Goal: Task Accomplishment & Management: Complete application form

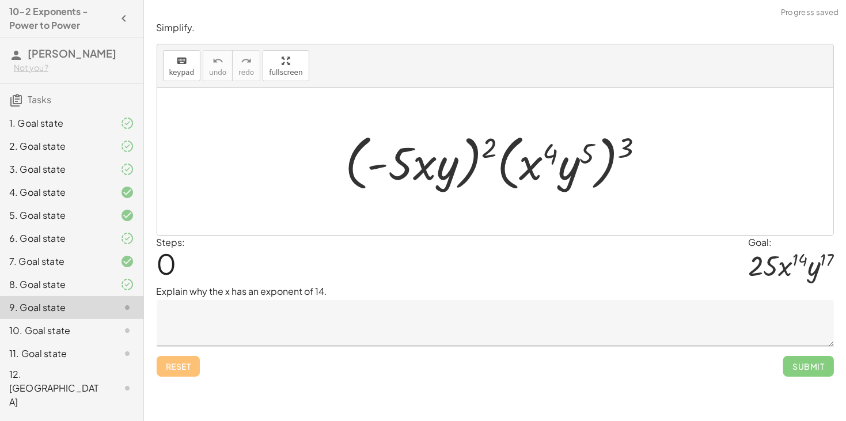
click at [85, 289] on div "8. Goal state" at bounding box center [55, 285] width 93 height 14
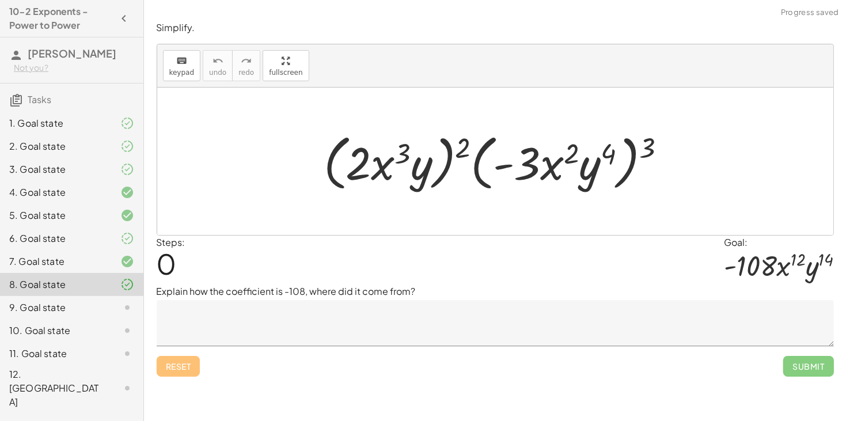
click at [120, 219] on icon at bounding box center [127, 215] width 14 height 14
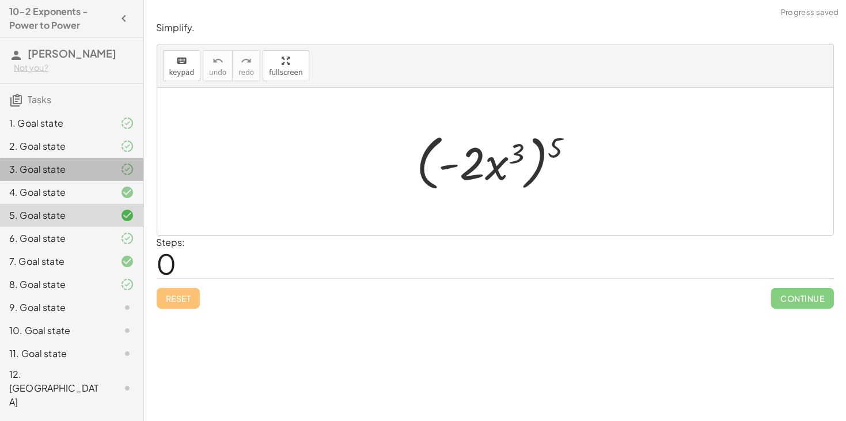
click at [115, 162] on div at bounding box center [118, 169] width 32 height 14
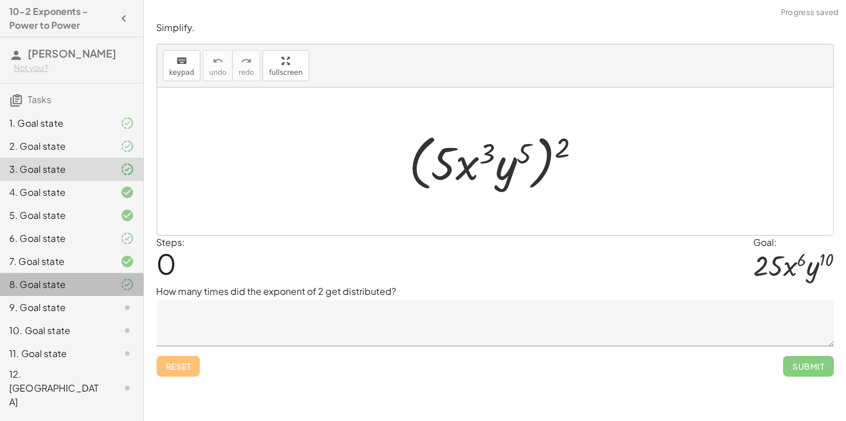
click at [109, 288] on div at bounding box center [118, 285] width 32 height 14
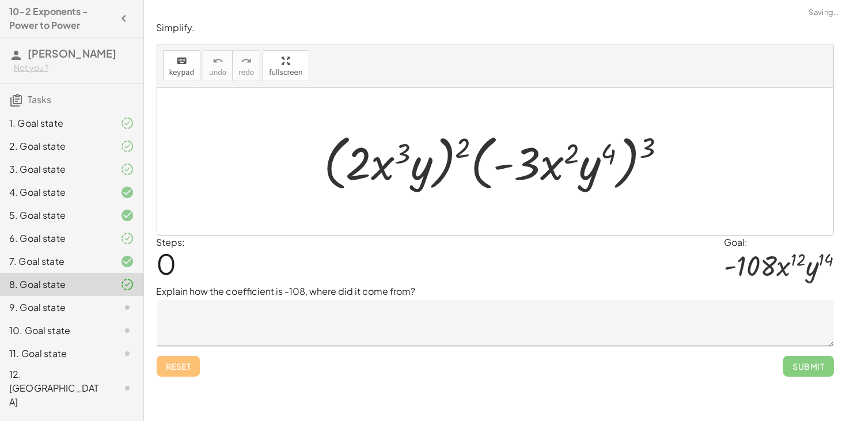
click at [110, 305] on div at bounding box center [118, 308] width 32 height 14
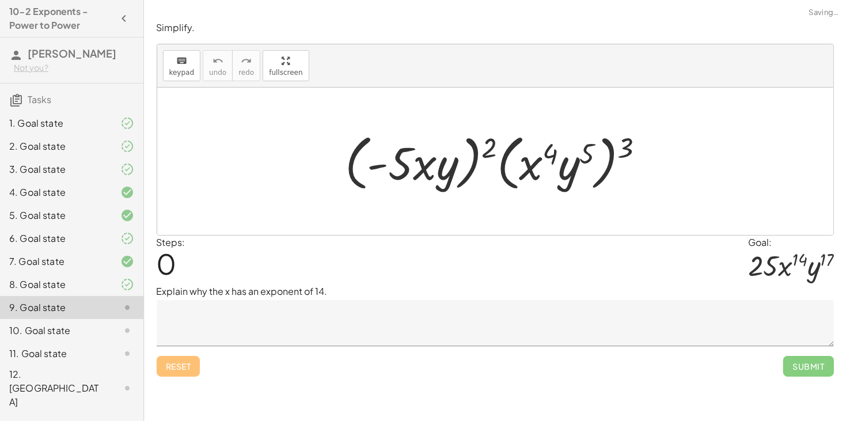
click at [276, 321] on textarea at bounding box center [495, 323] width 677 height 46
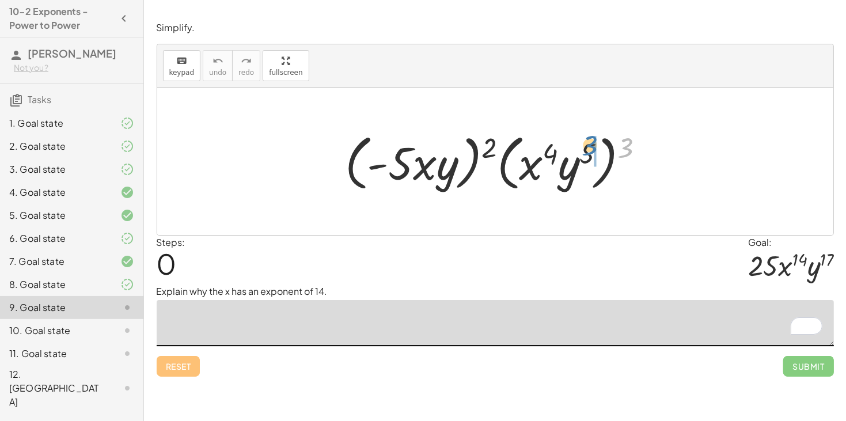
drag, startPoint x: 638, startPoint y: 142, endPoint x: 600, endPoint y: 140, distance: 38.1
click at [600, 140] on div at bounding box center [499, 161] width 320 height 66
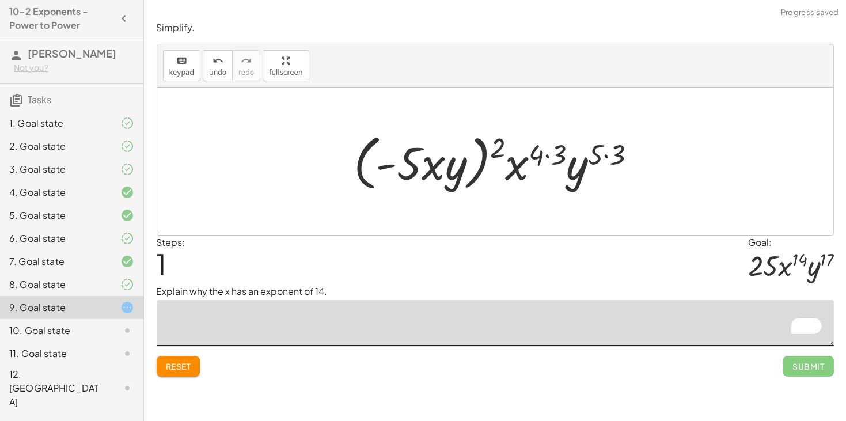
click at [553, 155] on div at bounding box center [499, 161] width 303 height 66
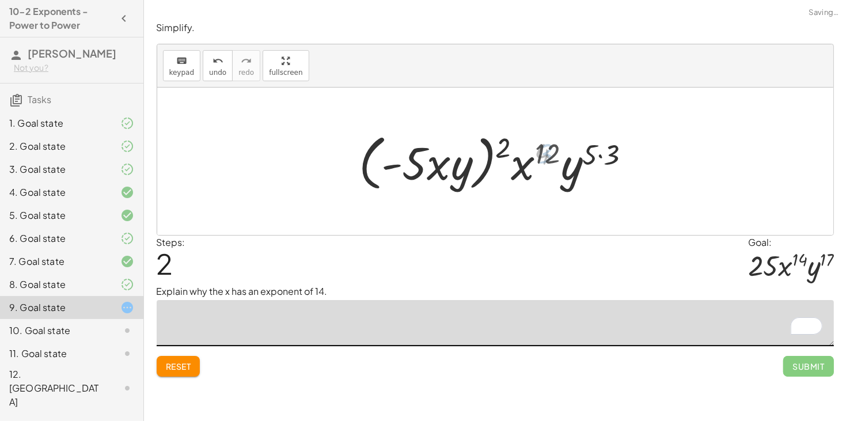
click at [592, 161] on div at bounding box center [499, 161] width 291 height 66
click at [598, 158] on div at bounding box center [499, 161] width 291 height 66
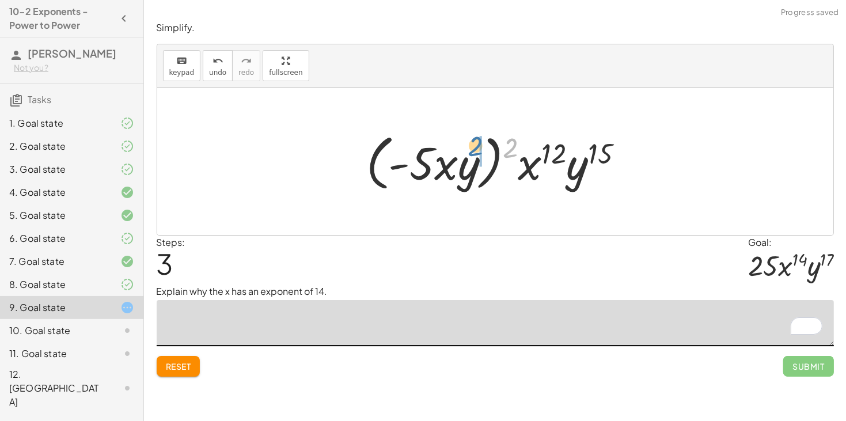
drag, startPoint x: 517, startPoint y: 145, endPoint x: 482, endPoint y: 144, distance: 35.1
click at [482, 144] on div at bounding box center [499, 161] width 278 height 66
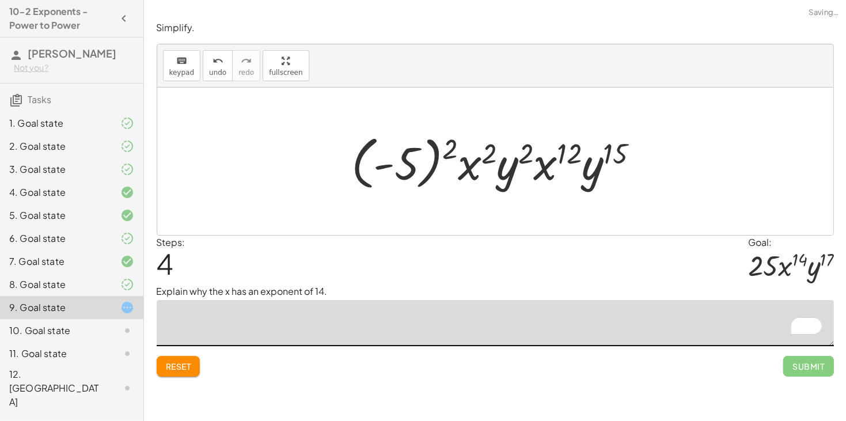
click at [483, 144] on div at bounding box center [499, 162] width 308 height 64
click at [485, 147] on div at bounding box center [499, 162] width 308 height 64
click at [487, 152] on div at bounding box center [499, 162] width 308 height 64
click at [442, 148] on div at bounding box center [499, 162] width 308 height 64
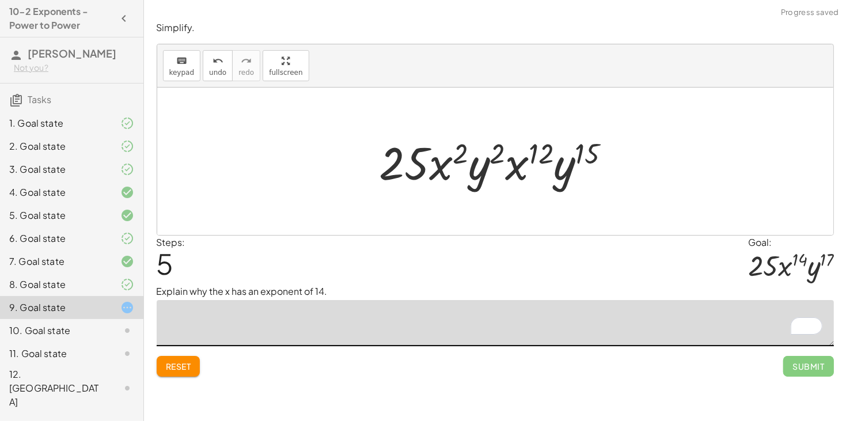
click at [529, 155] on div at bounding box center [500, 161] width 252 height 59
drag, startPoint x: 461, startPoint y: 157, endPoint x: 551, endPoint y: 156, distance: 90.4
click at [551, 156] on div at bounding box center [500, 161] width 252 height 59
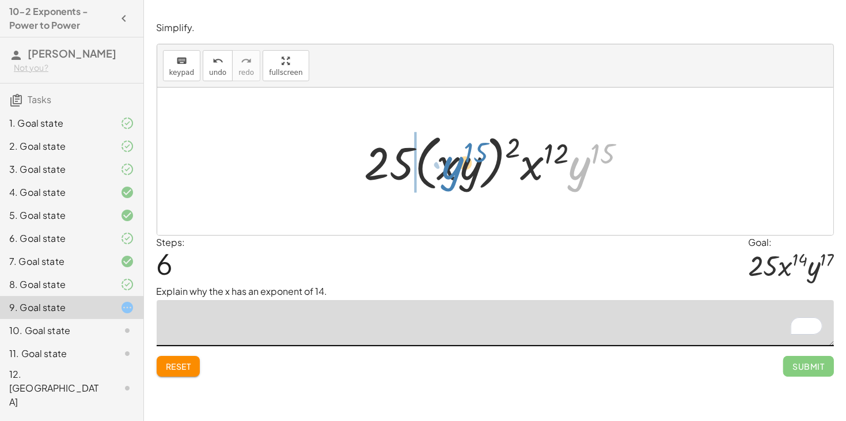
drag, startPoint x: 585, startPoint y: 159, endPoint x: 458, endPoint y: 158, distance: 127.3
click at [458, 158] on div at bounding box center [500, 161] width 282 height 66
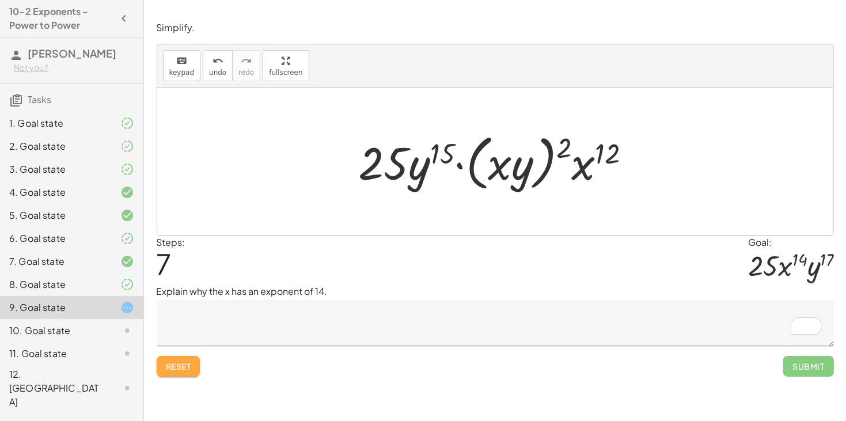
click at [180, 375] on button "Reset" at bounding box center [179, 366] width 44 height 21
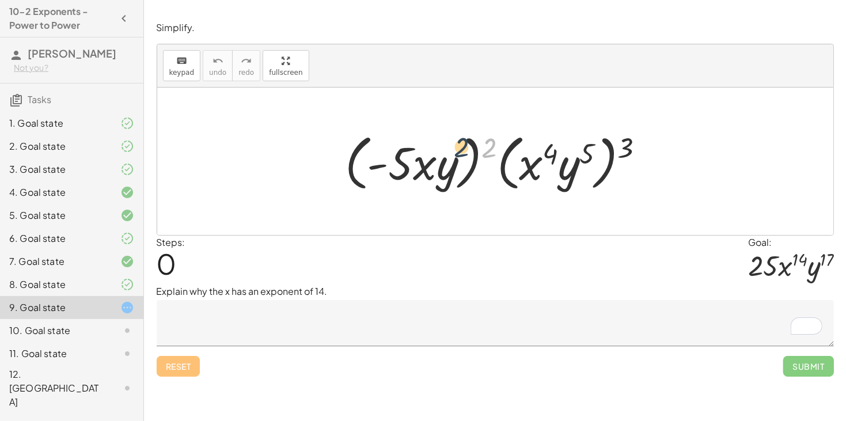
drag, startPoint x: 489, startPoint y: 152, endPoint x: 461, endPoint y: 152, distance: 27.6
click at [461, 152] on div at bounding box center [499, 161] width 320 height 66
drag, startPoint x: 492, startPoint y: 145, endPoint x: 457, endPoint y: 144, distance: 34.6
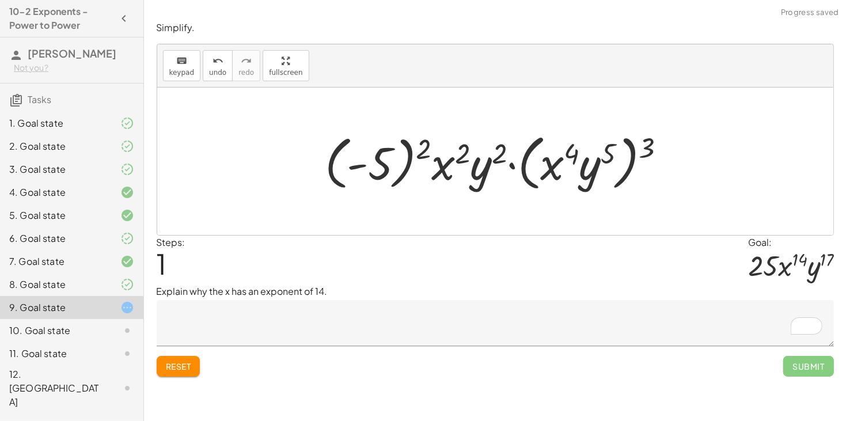
click at [414, 146] on div at bounding box center [500, 161] width 362 height 66
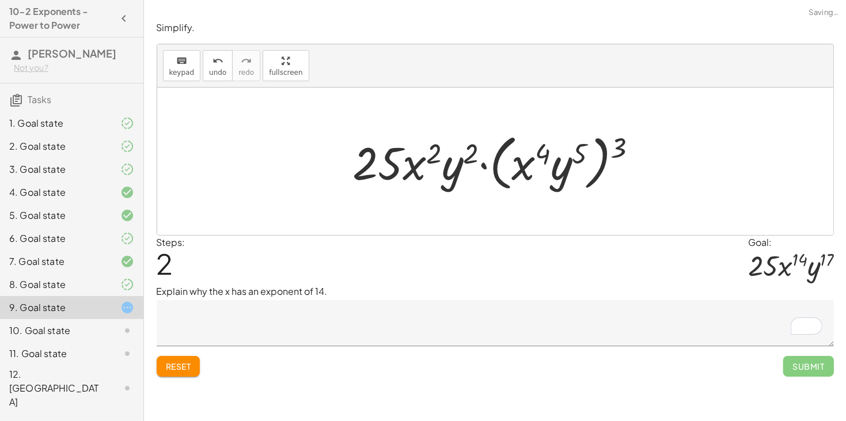
click at [421, 159] on div at bounding box center [499, 161] width 305 height 66
drag, startPoint x: 613, startPoint y: 148, endPoint x: 582, endPoint y: 149, distance: 31.1
click at [582, 149] on div at bounding box center [499, 161] width 305 height 66
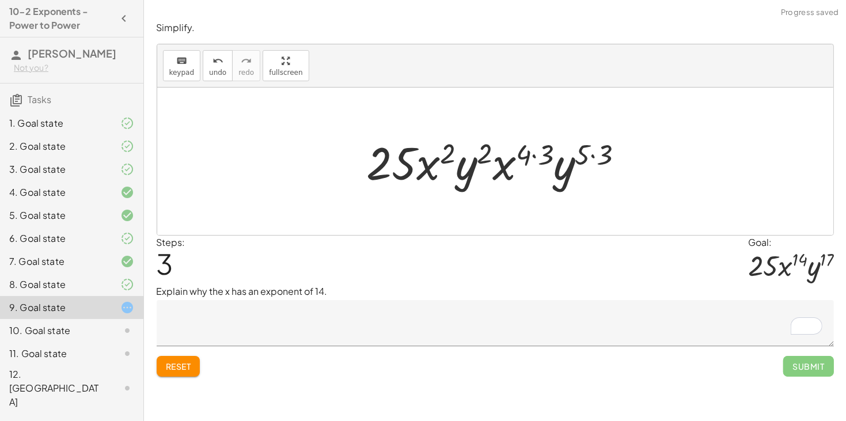
click at [582, 149] on div at bounding box center [500, 161] width 278 height 59
click at [540, 149] on div at bounding box center [500, 161] width 278 height 59
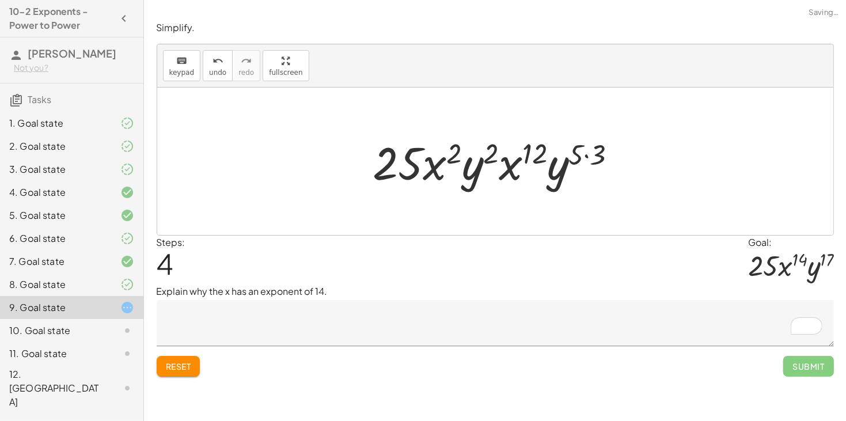
click at [580, 157] on div at bounding box center [499, 161] width 264 height 59
click at [591, 154] on div at bounding box center [499, 161] width 264 height 59
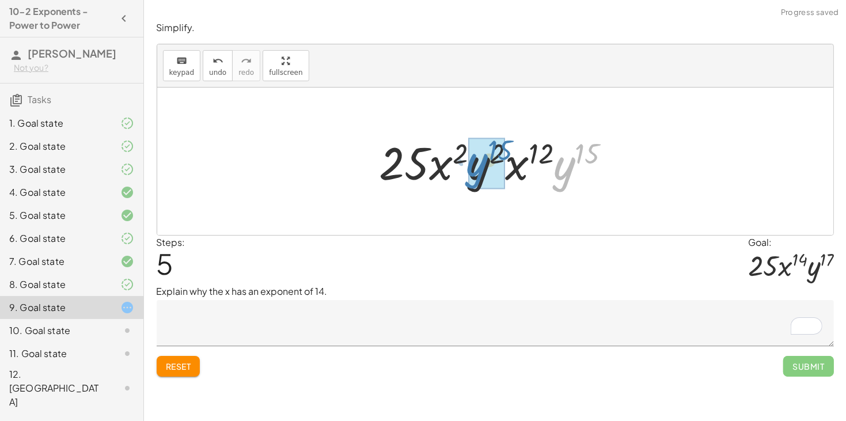
drag, startPoint x: 569, startPoint y: 167, endPoint x: 483, endPoint y: 164, distance: 86.4
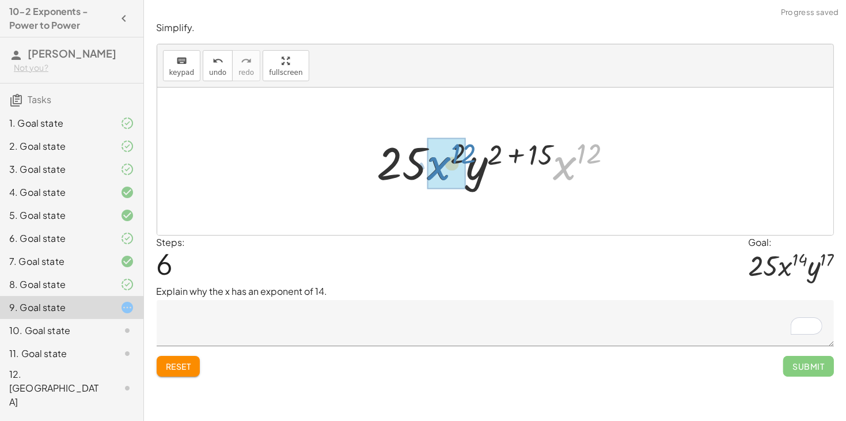
drag, startPoint x: 563, startPoint y: 166, endPoint x: 437, endPoint y: 166, distance: 125.5
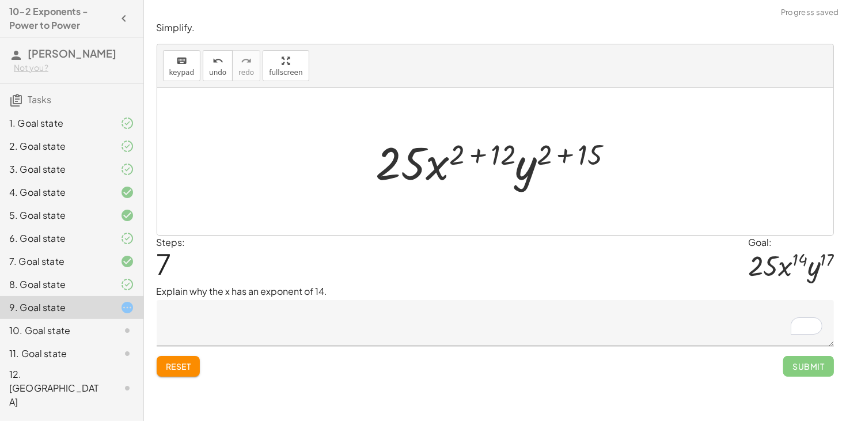
click at [481, 157] on div at bounding box center [499, 161] width 258 height 59
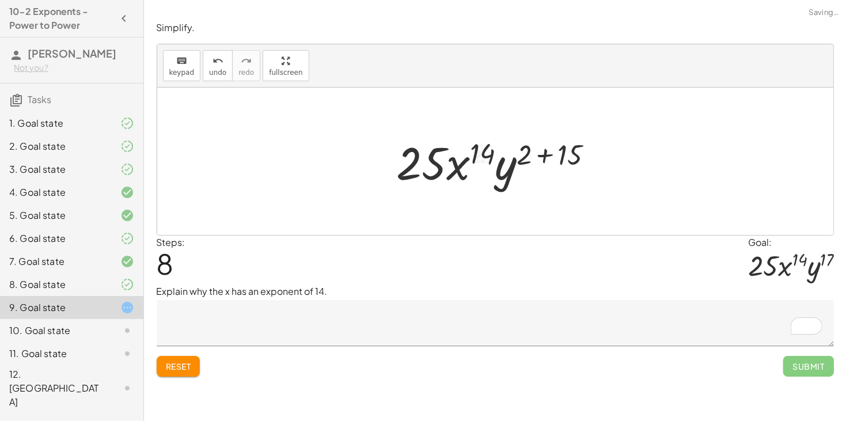
click at [538, 156] on div at bounding box center [499, 161] width 217 height 59
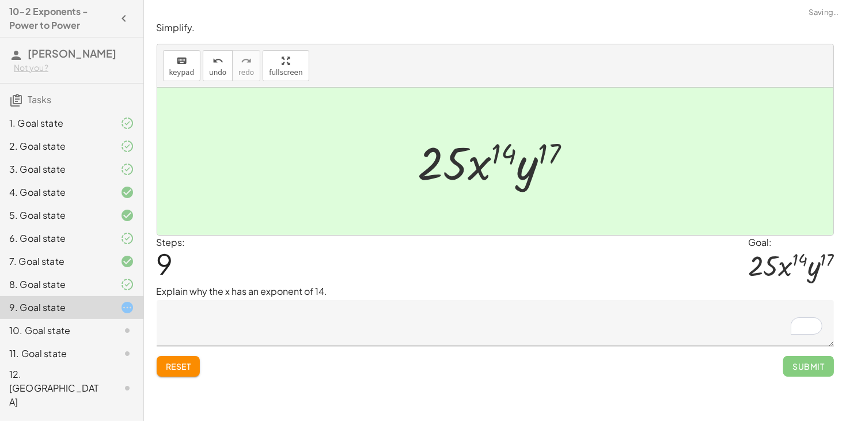
click at [474, 310] on textarea "To enrich screen reader interactions, please activate Accessibility in Grammarl…" at bounding box center [495, 323] width 677 height 46
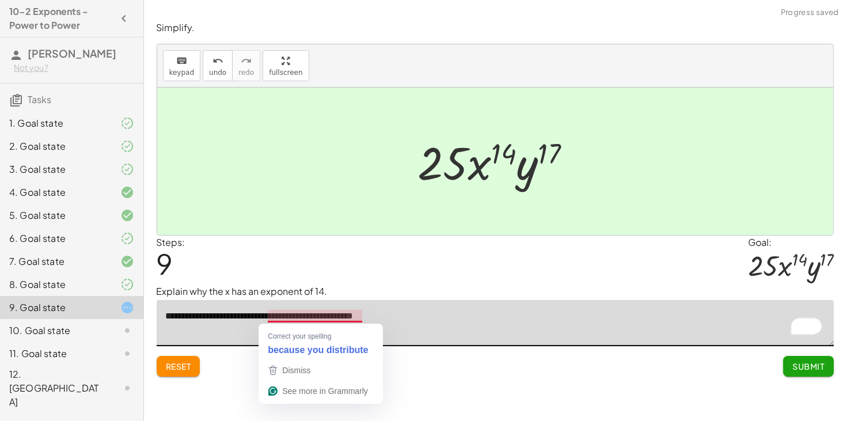
click at [304, 318] on textarea "**********" at bounding box center [495, 323] width 677 height 46
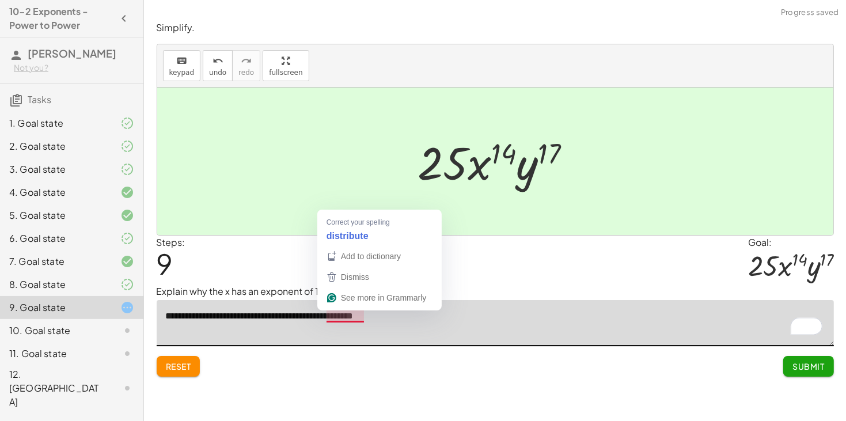
click at [363, 320] on textarea "**********" at bounding box center [495, 323] width 677 height 46
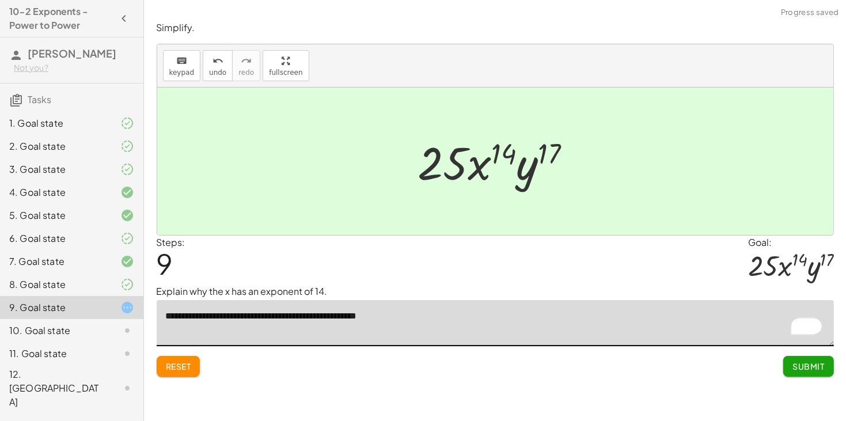
click at [415, 323] on textarea "**********" at bounding box center [495, 323] width 677 height 46
click at [181, 369] on span "Reset" at bounding box center [178, 366] width 25 height 10
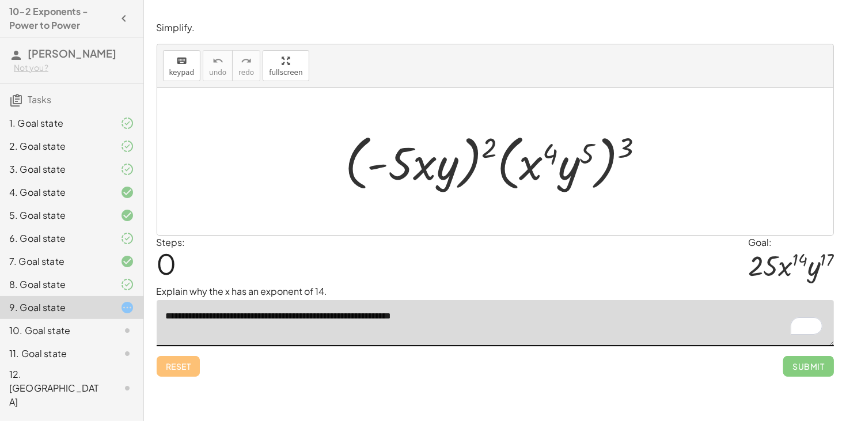
click at [471, 324] on textarea "**********" at bounding box center [495, 323] width 677 height 46
click at [774, 309] on textarea "**********" at bounding box center [495, 323] width 677 height 46
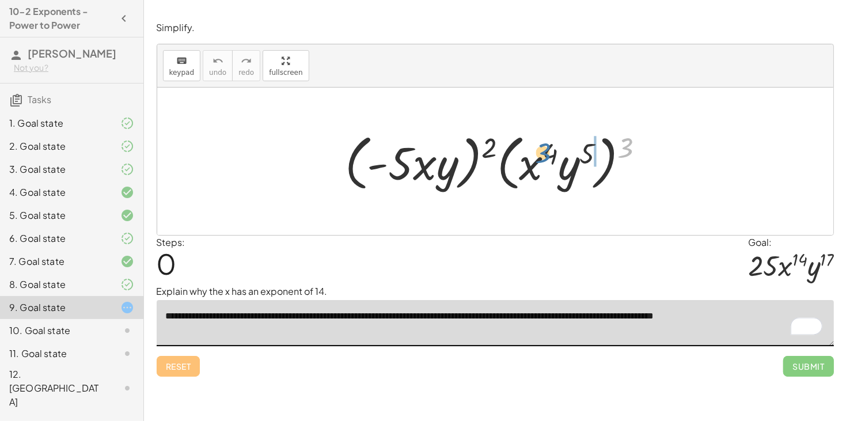
drag, startPoint x: 632, startPoint y: 136, endPoint x: 526, endPoint y: 146, distance: 106.5
click at [526, 146] on div at bounding box center [499, 161] width 320 height 66
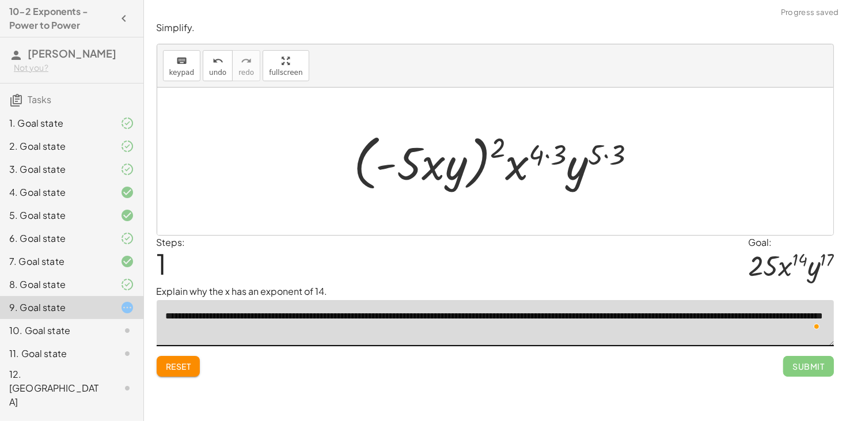
click at [550, 154] on div at bounding box center [499, 161] width 303 height 66
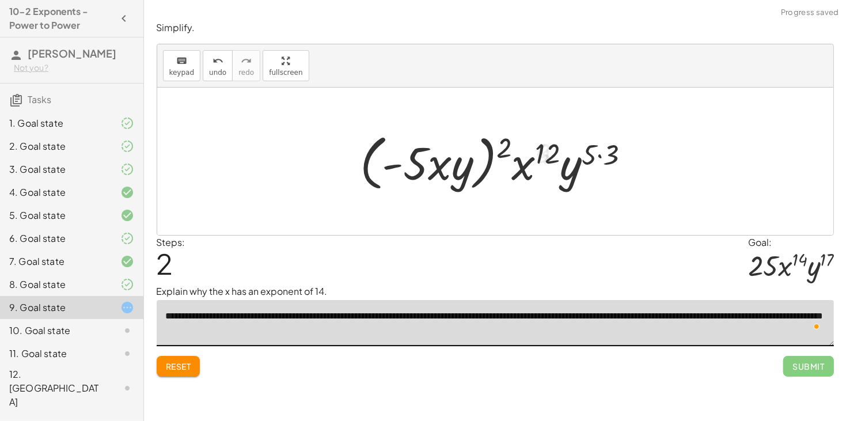
click at [588, 159] on div at bounding box center [499, 161] width 291 height 66
click at [594, 158] on div at bounding box center [499, 161] width 291 height 66
click at [595, 159] on div at bounding box center [499, 161] width 291 height 66
click at [598, 156] on div at bounding box center [499, 161] width 291 height 66
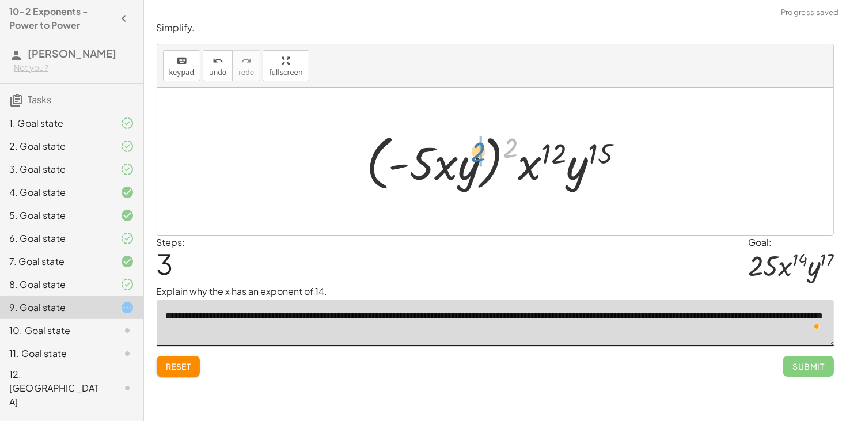
drag, startPoint x: 508, startPoint y: 146, endPoint x: 476, endPoint y: 150, distance: 32.5
click at [476, 150] on div at bounding box center [499, 161] width 278 height 66
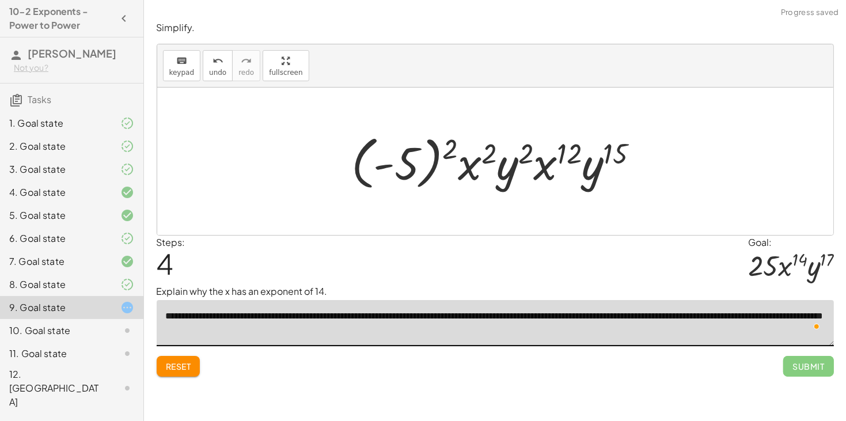
click at [425, 149] on div at bounding box center [499, 162] width 308 height 64
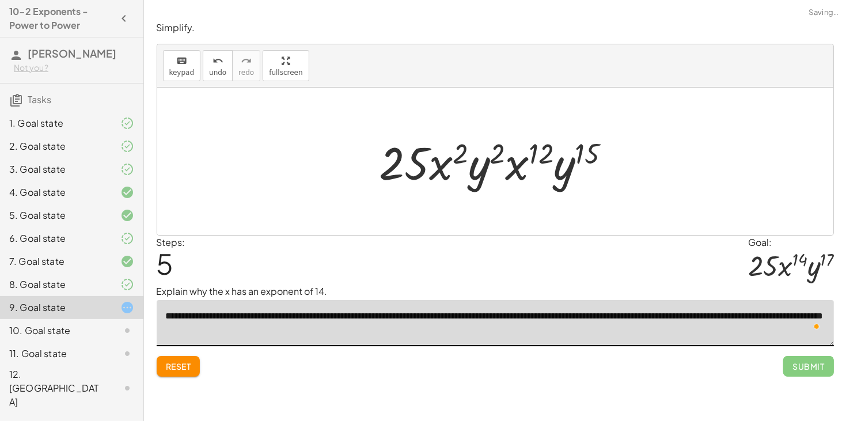
click at [455, 161] on div at bounding box center [500, 161] width 252 height 59
drag, startPoint x: 514, startPoint y: 169, endPoint x: 439, endPoint y: 161, distance: 75.3
click at [492, 154] on div at bounding box center [500, 161] width 254 height 59
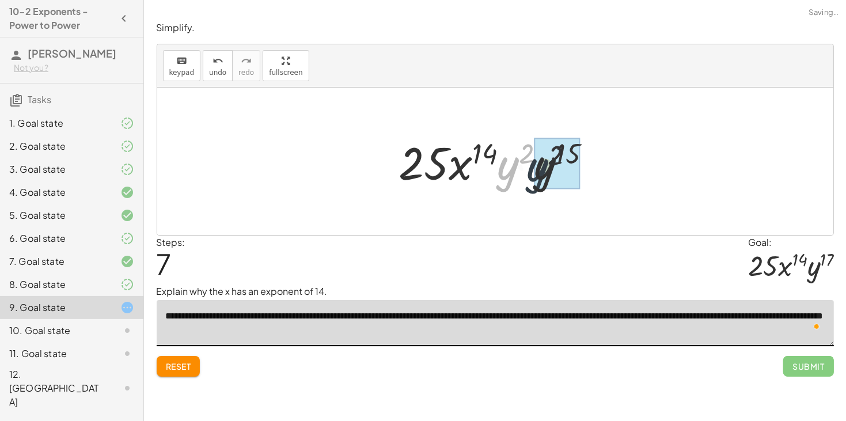
drag, startPoint x: 512, startPoint y: 165, endPoint x: 556, endPoint y: 166, distance: 43.8
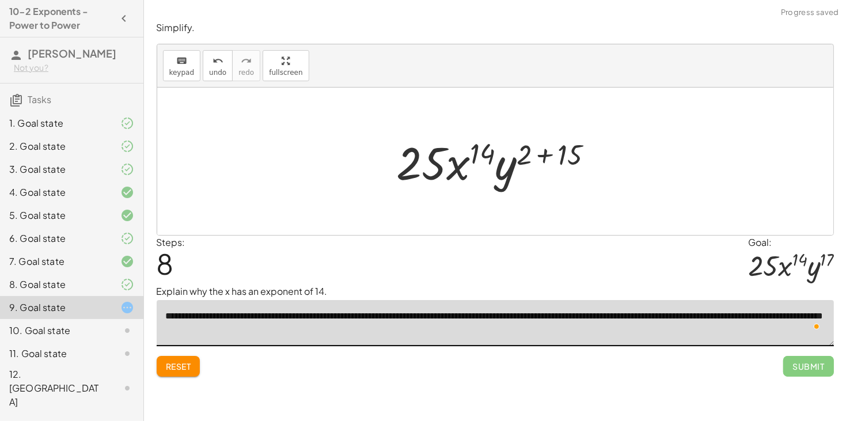
click at [549, 156] on div at bounding box center [499, 161] width 217 height 59
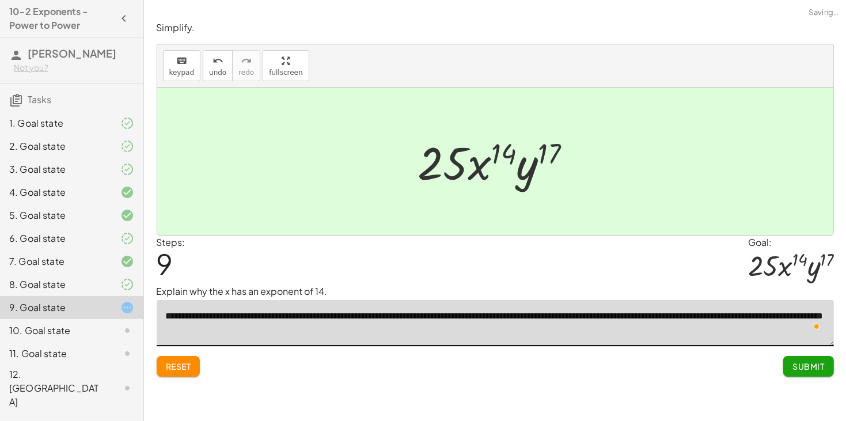
type textarea "**********"
click at [821, 365] on span "Submit" at bounding box center [808, 366] width 32 height 10
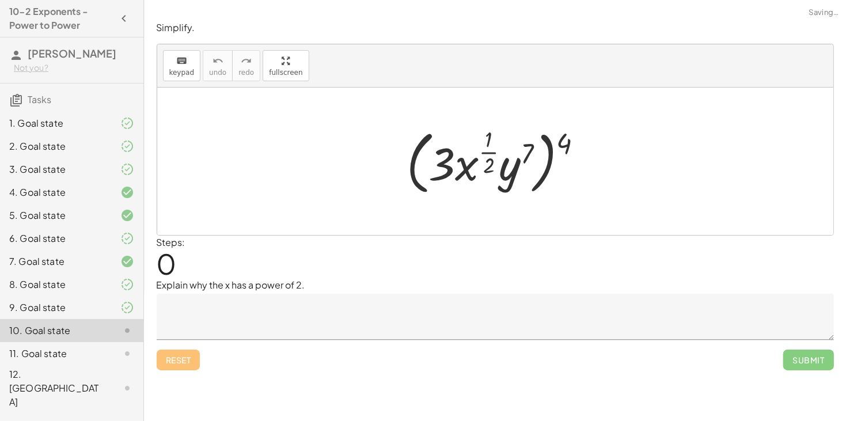
click at [318, 310] on textarea at bounding box center [495, 317] width 677 height 46
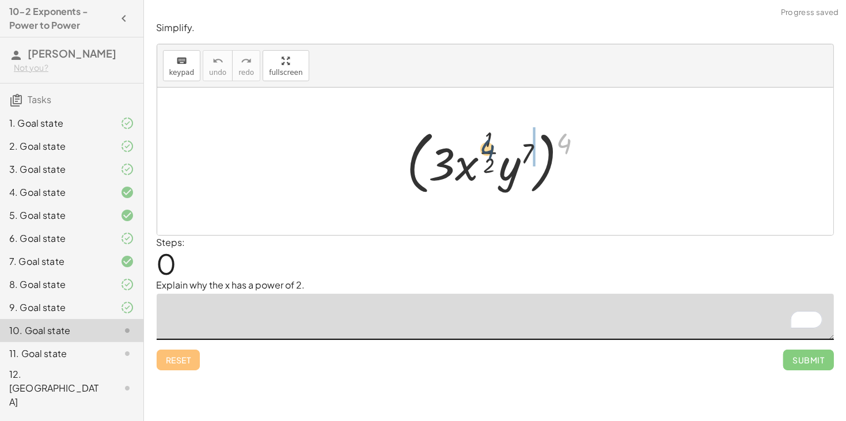
drag, startPoint x: 567, startPoint y: 138, endPoint x: 477, endPoint y: 145, distance: 89.5
click at [477, 145] on div at bounding box center [499, 161] width 197 height 75
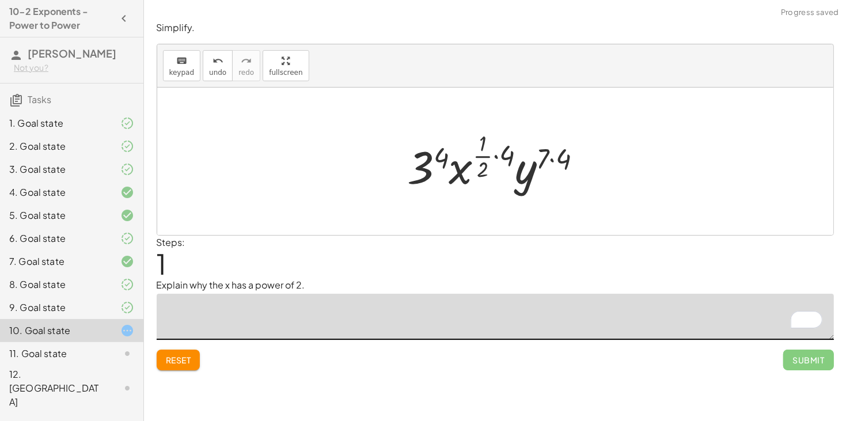
click at [489, 152] on div at bounding box center [499, 161] width 195 height 68
click at [500, 154] on div at bounding box center [499, 161] width 195 height 68
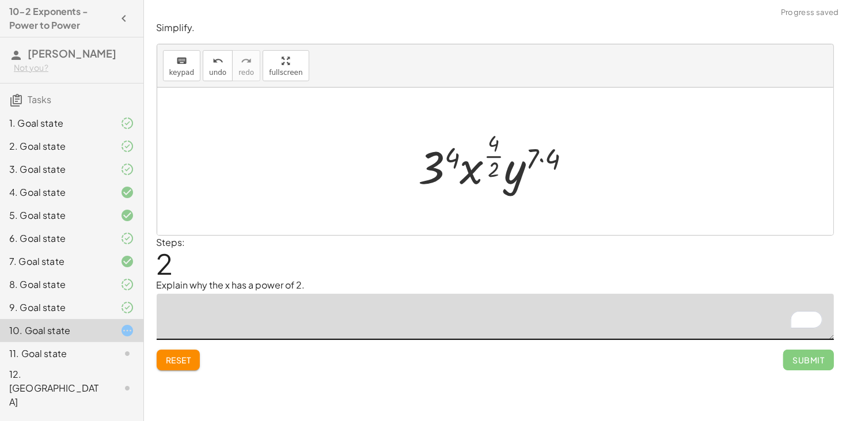
click at [544, 160] on div at bounding box center [499, 161] width 173 height 68
click at [446, 160] on div at bounding box center [499, 161] width 170 height 68
click at [495, 159] on div at bounding box center [499, 161] width 173 height 68
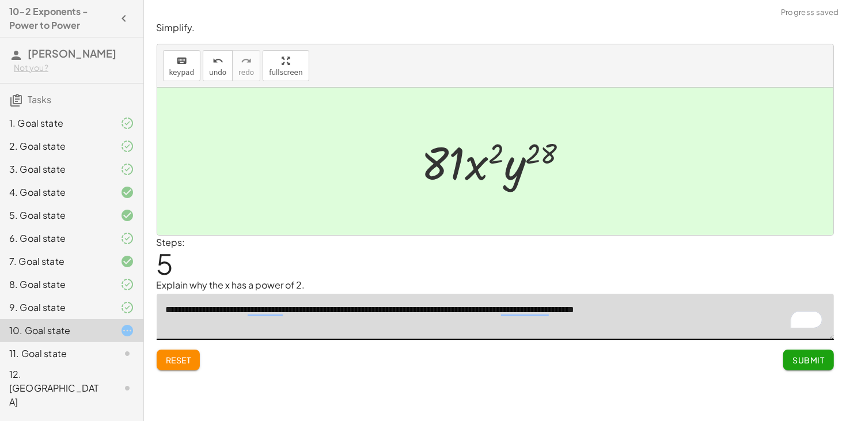
type textarea "**********"
click at [800, 361] on span "Submit" at bounding box center [808, 360] width 32 height 10
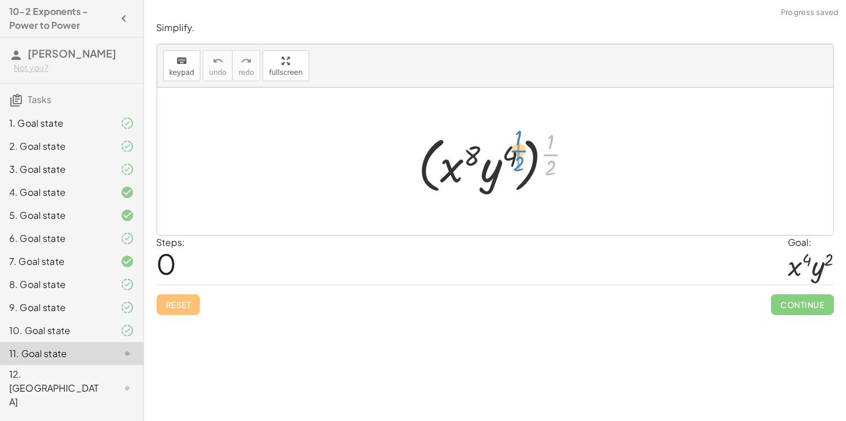
drag, startPoint x: 546, startPoint y: 160, endPoint x: 512, endPoint y: 157, distance: 34.7
click at [512, 157] on div at bounding box center [499, 161] width 174 height 71
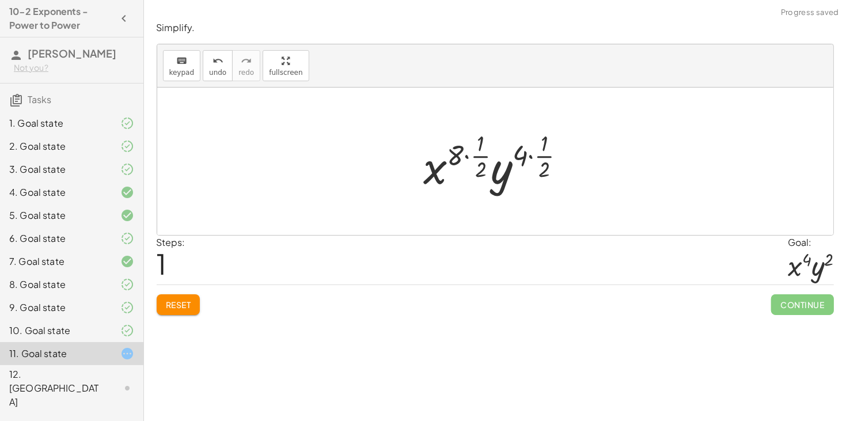
click at [529, 158] on div at bounding box center [499, 161] width 162 height 68
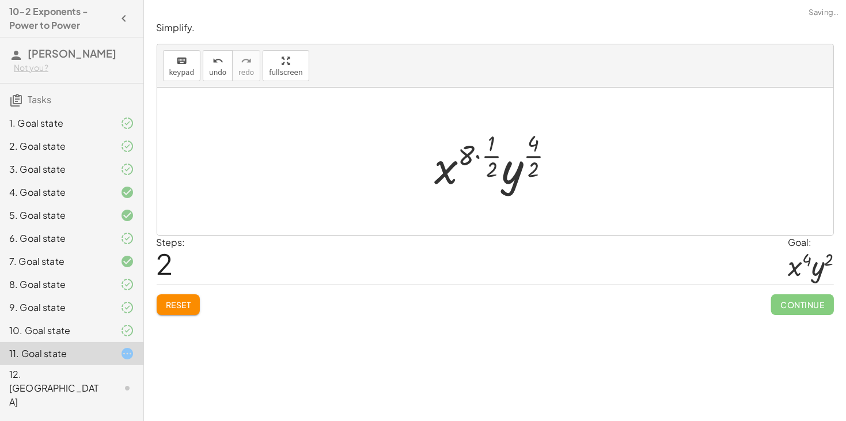
click at [470, 157] on div at bounding box center [499, 161] width 141 height 68
click at [477, 158] on div at bounding box center [499, 161] width 141 height 68
click at [481, 160] on div at bounding box center [499, 161] width 119 height 68
click at [516, 161] on div at bounding box center [499, 161] width 113 height 68
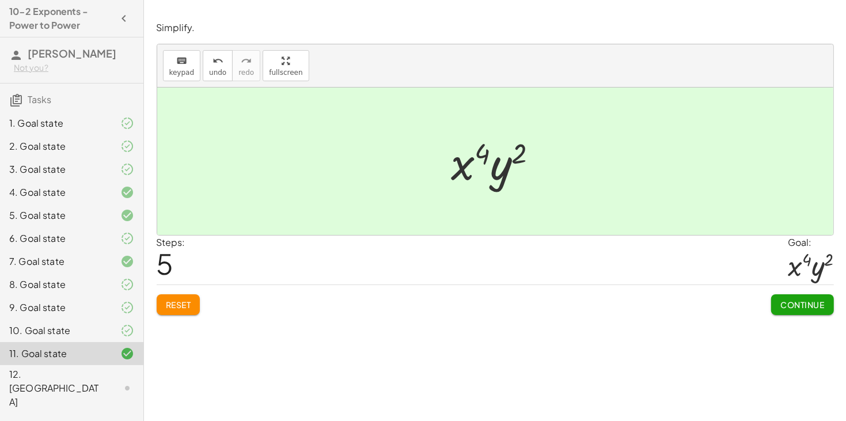
click at [771, 306] on span "Continue" at bounding box center [802, 304] width 62 height 21
click at [780, 306] on span "Continue" at bounding box center [802, 304] width 44 height 10
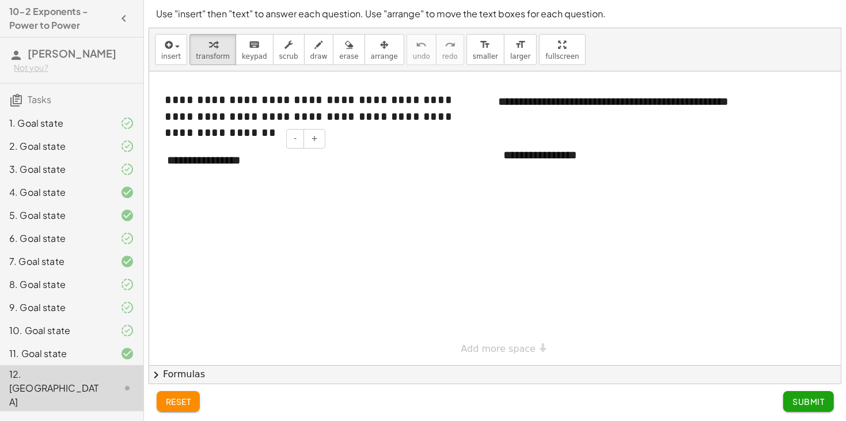
click at [185, 173] on div "**********" at bounding box center [241, 160] width 173 height 40
click at [259, 162] on div "**********" at bounding box center [241, 160] width 173 height 40
click at [102, 349] on div at bounding box center [118, 354] width 32 height 14
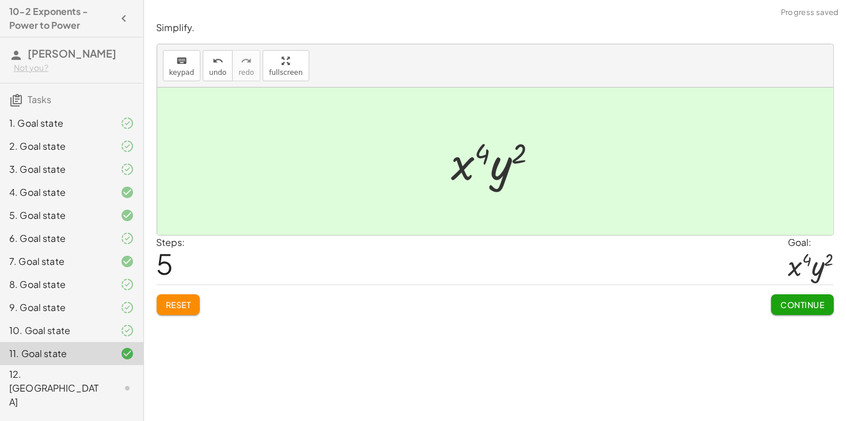
click at [179, 313] on button "Reset" at bounding box center [179, 304] width 44 height 21
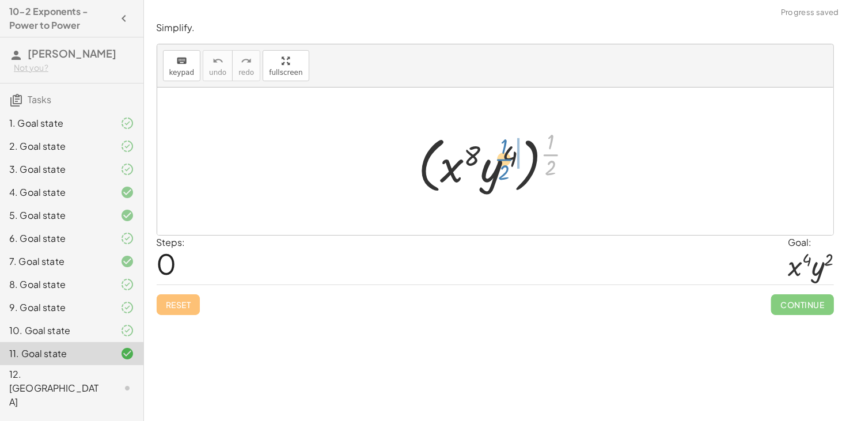
drag, startPoint x: 555, startPoint y: 153, endPoint x: 511, endPoint y: 156, distance: 43.3
click at [511, 156] on div at bounding box center [499, 161] width 174 height 71
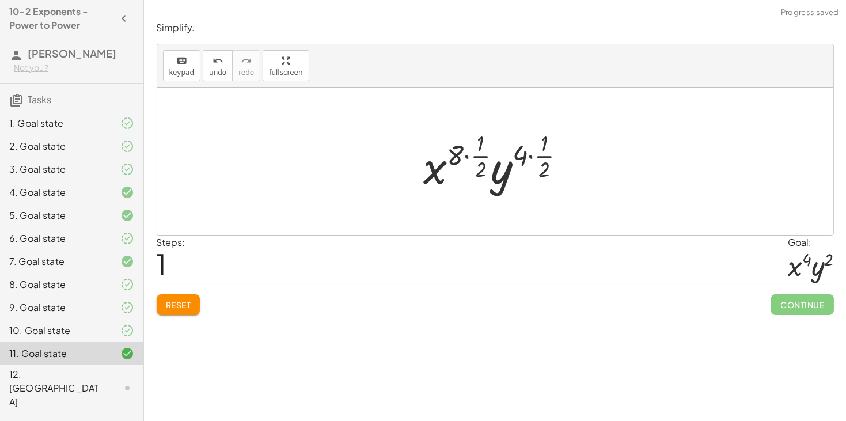
click at [531, 159] on div at bounding box center [499, 161] width 162 height 68
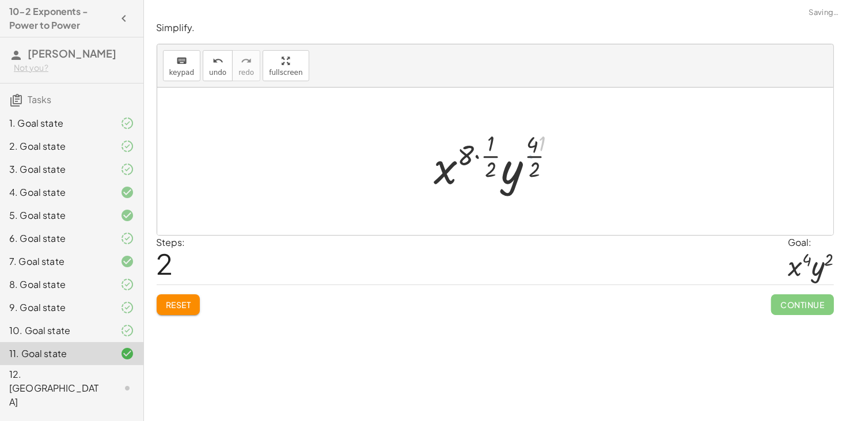
click at [472, 148] on div at bounding box center [499, 161] width 141 height 68
click at [476, 154] on div at bounding box center [499, 161] width 141 height 68
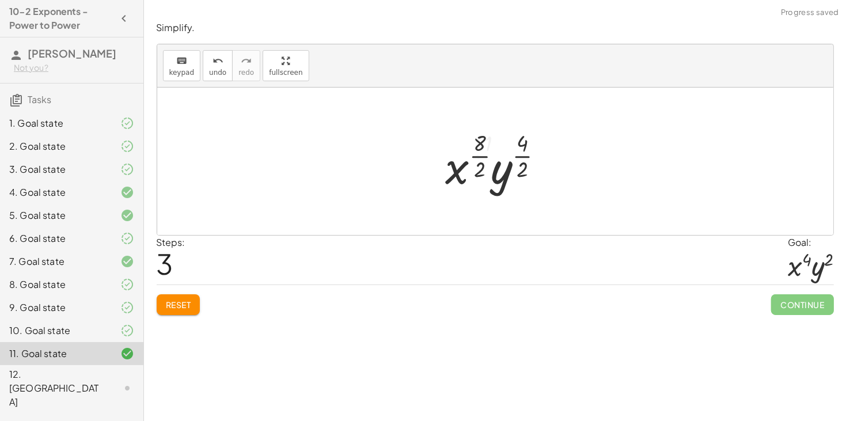
click at [477, 156] on div at bounding box center [499, 161] width 119 height 68
click at [514, 158] on div at bounding box center [499, 161] width 113 height 68
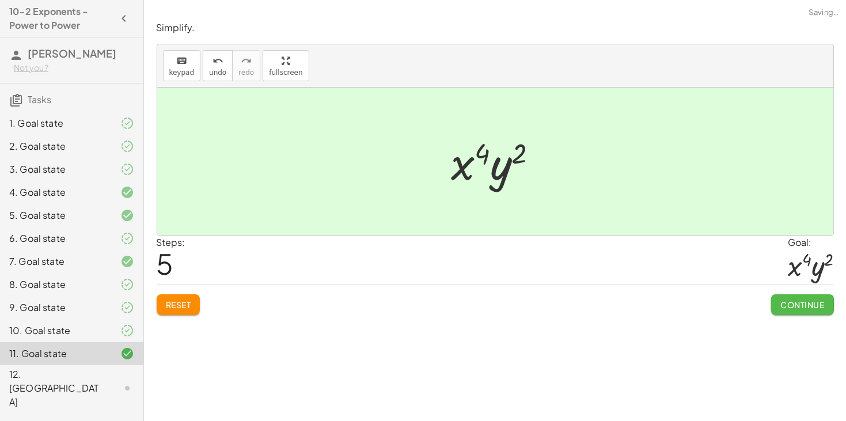
click at [771, 309] on button "Continue" at bounding box center [802, 304] width 62 height 21
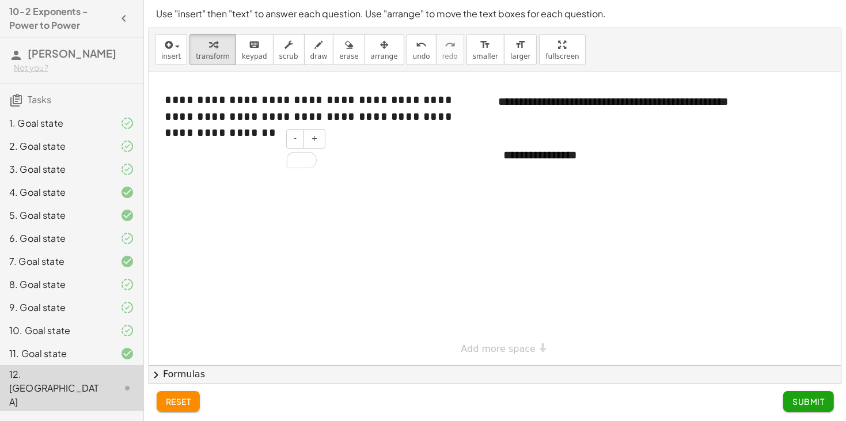
click at [257, 162] on div "To enrich screen reader interactions, please activate Accessibility in Grammarl…" at bounding box center [241, 160] width 173 height 40
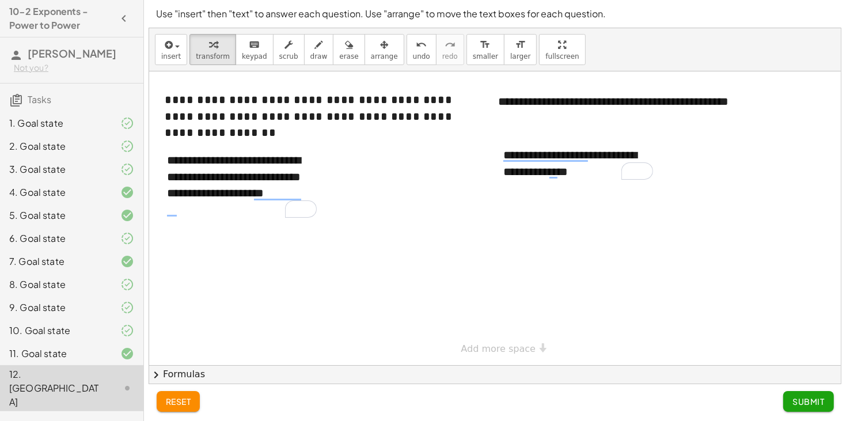
click at [787, 397] on button "Submit" at bounding box center [808, 401] width 50 height 21
